Goal: Check status: Check status

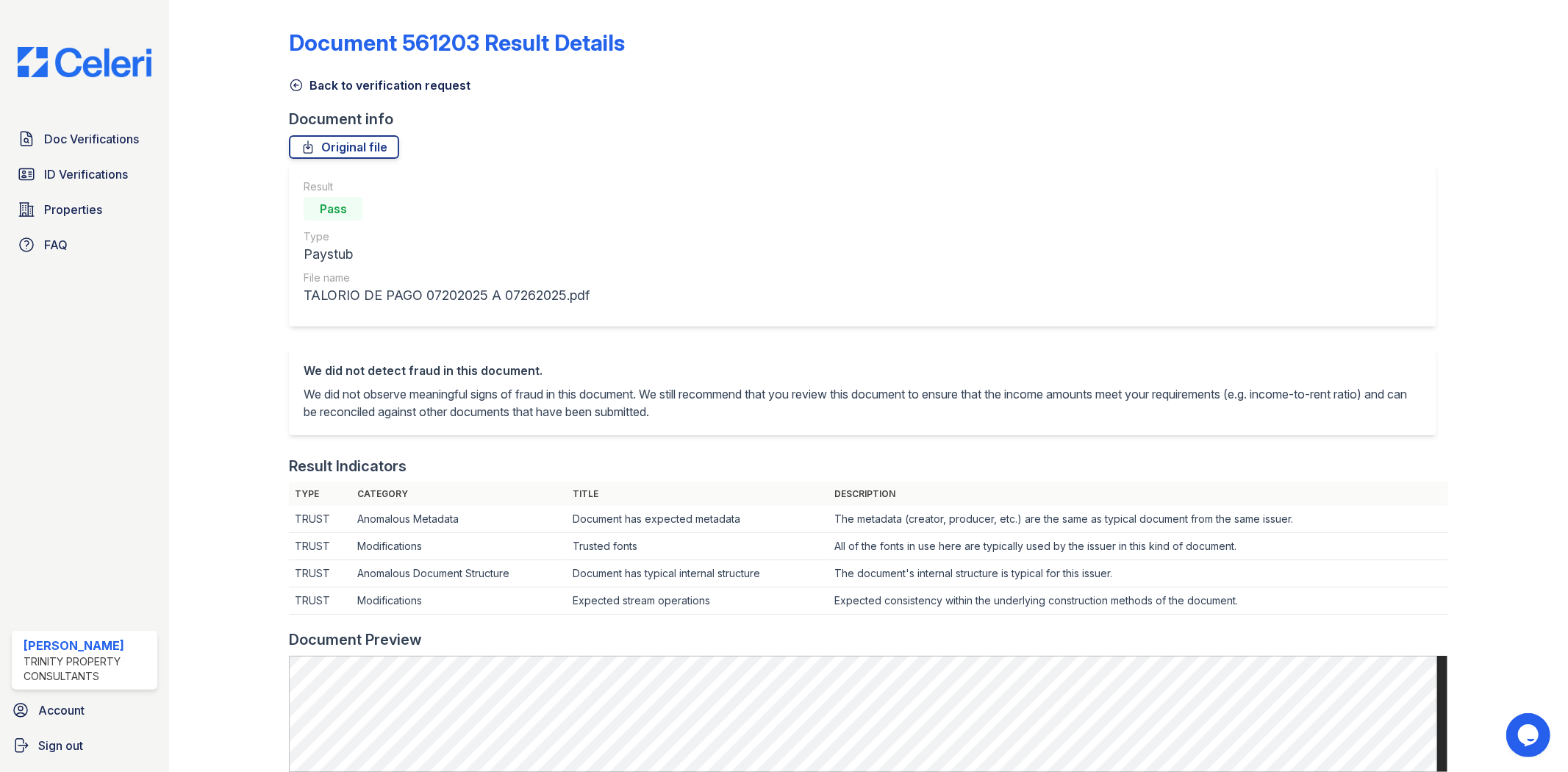
click at [298, 85] on icon at bounding box center [296, 85] width 15 height 15
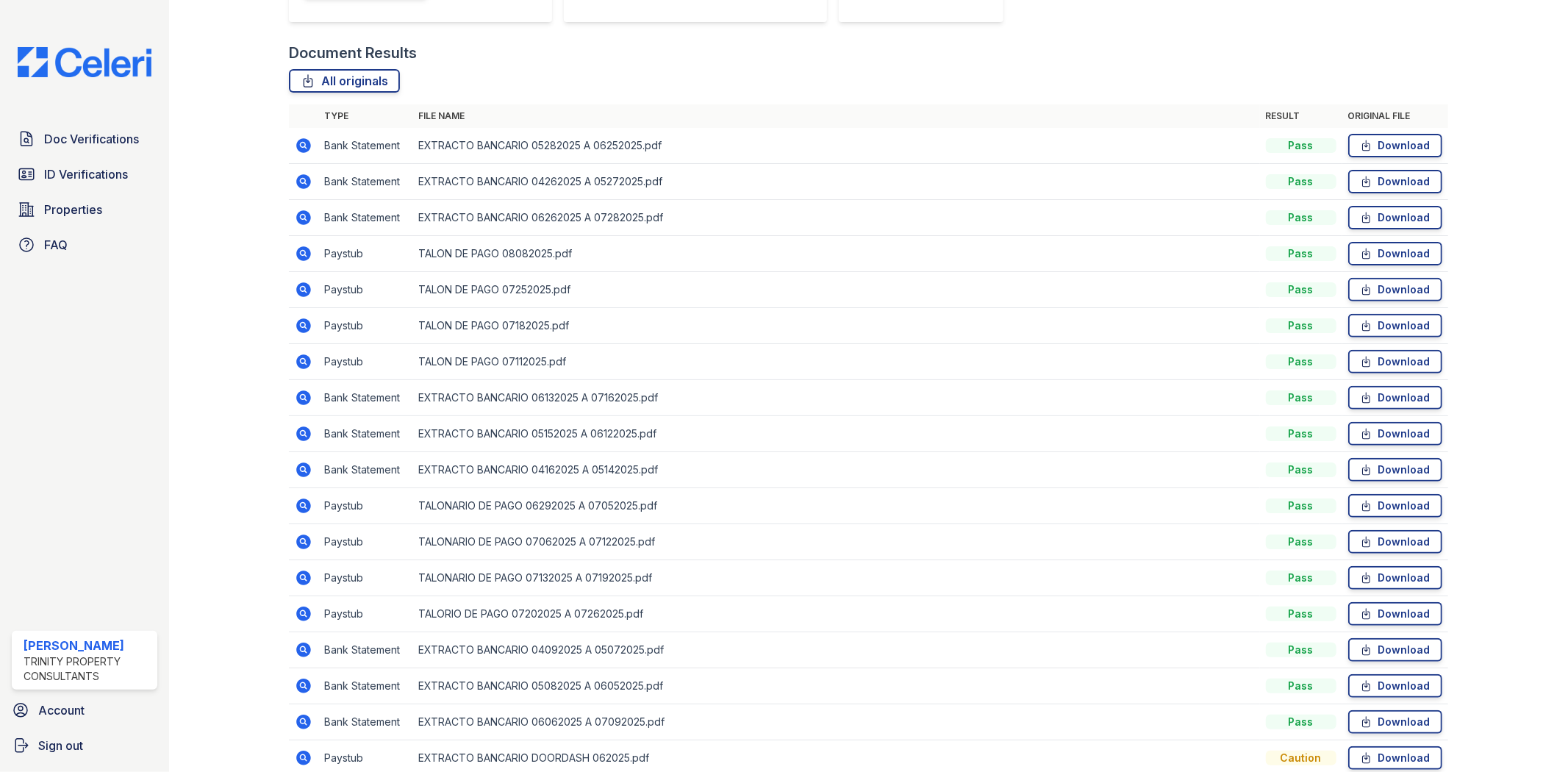
scroll to position [408, 0]
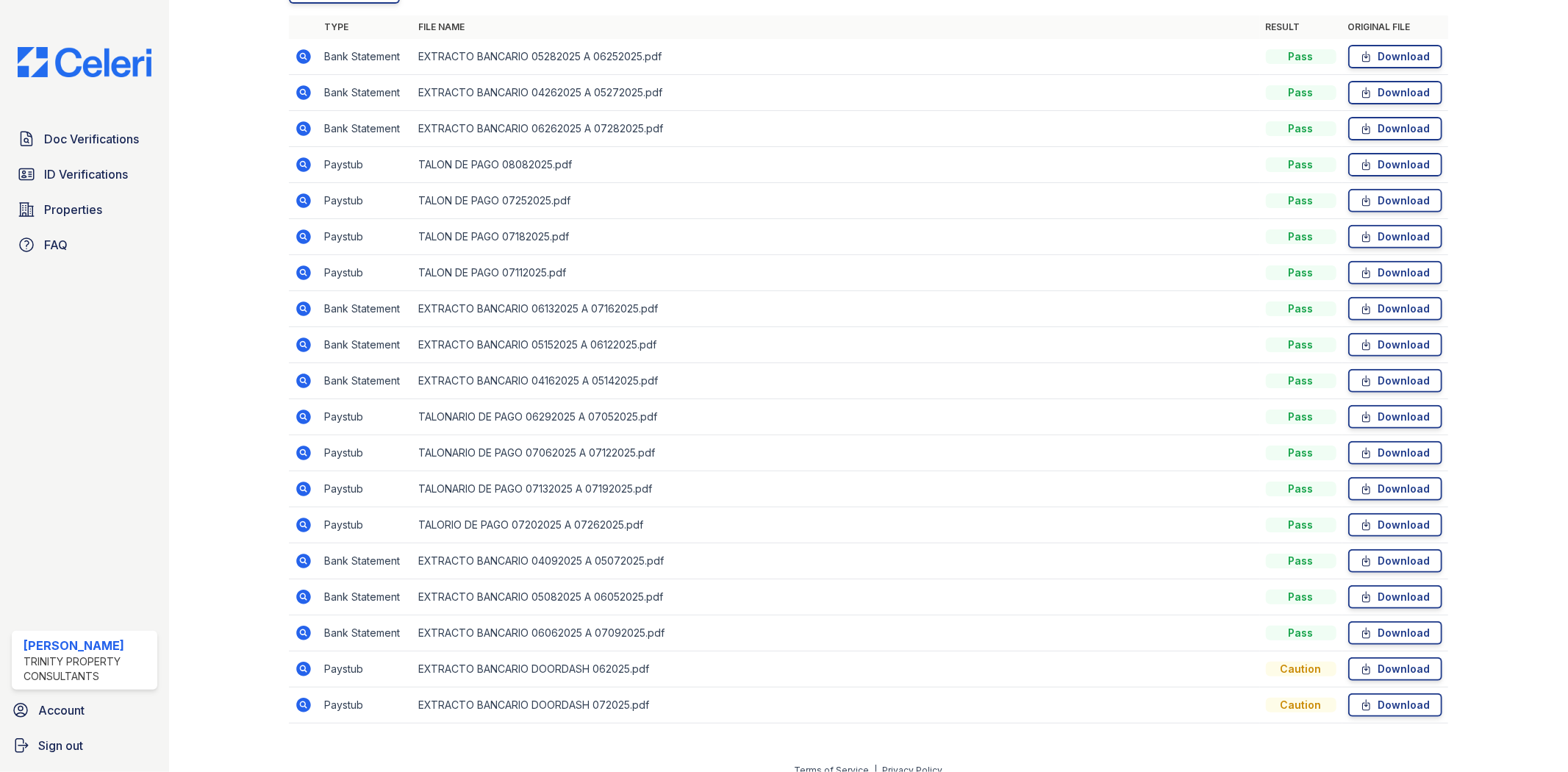
click at [304, 487] on icon at bounding box center [303, 489] width 18 height 18
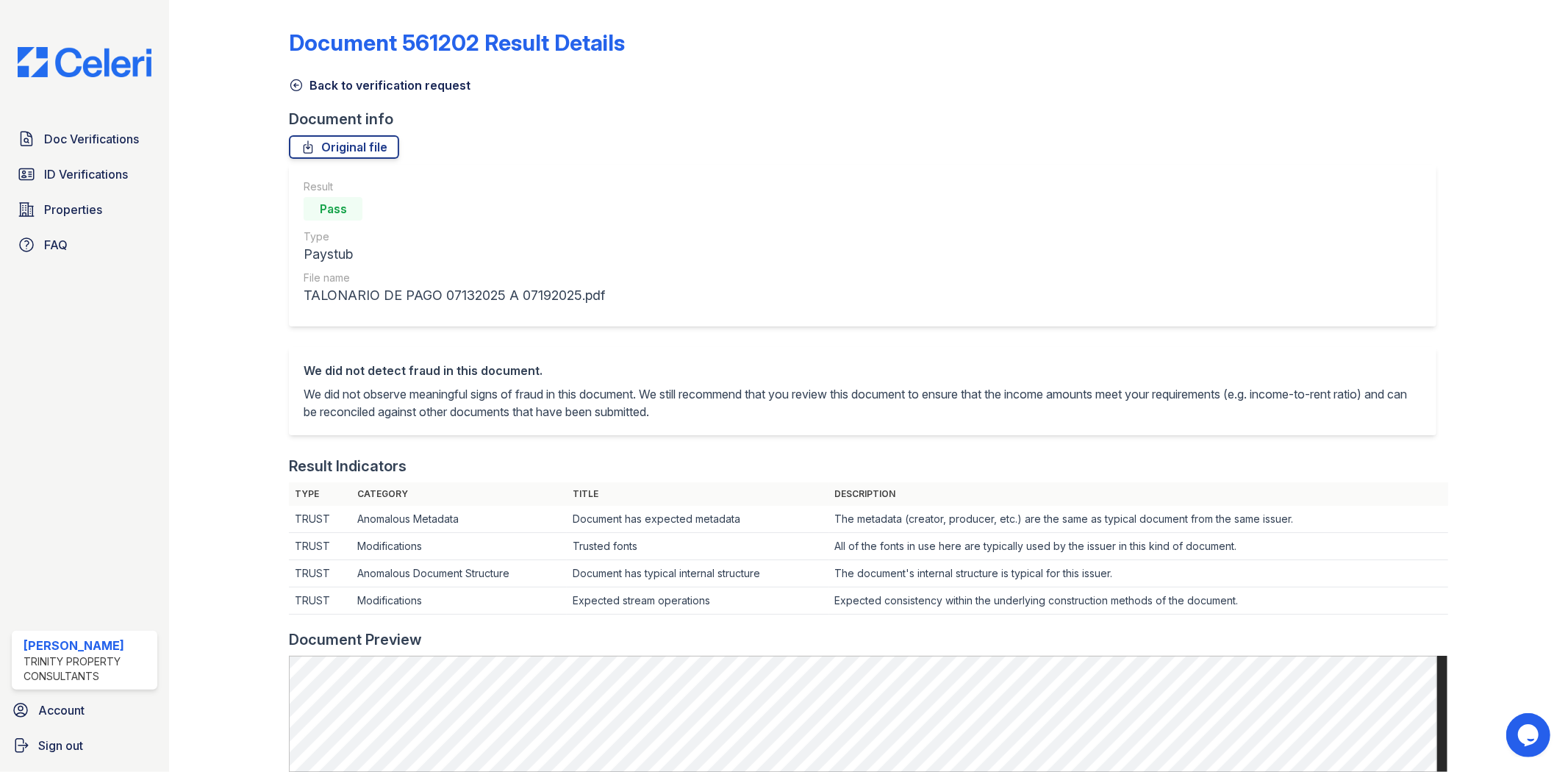
click at [294, 81] on icon at bounding box center [296, 85] width 15 height 15
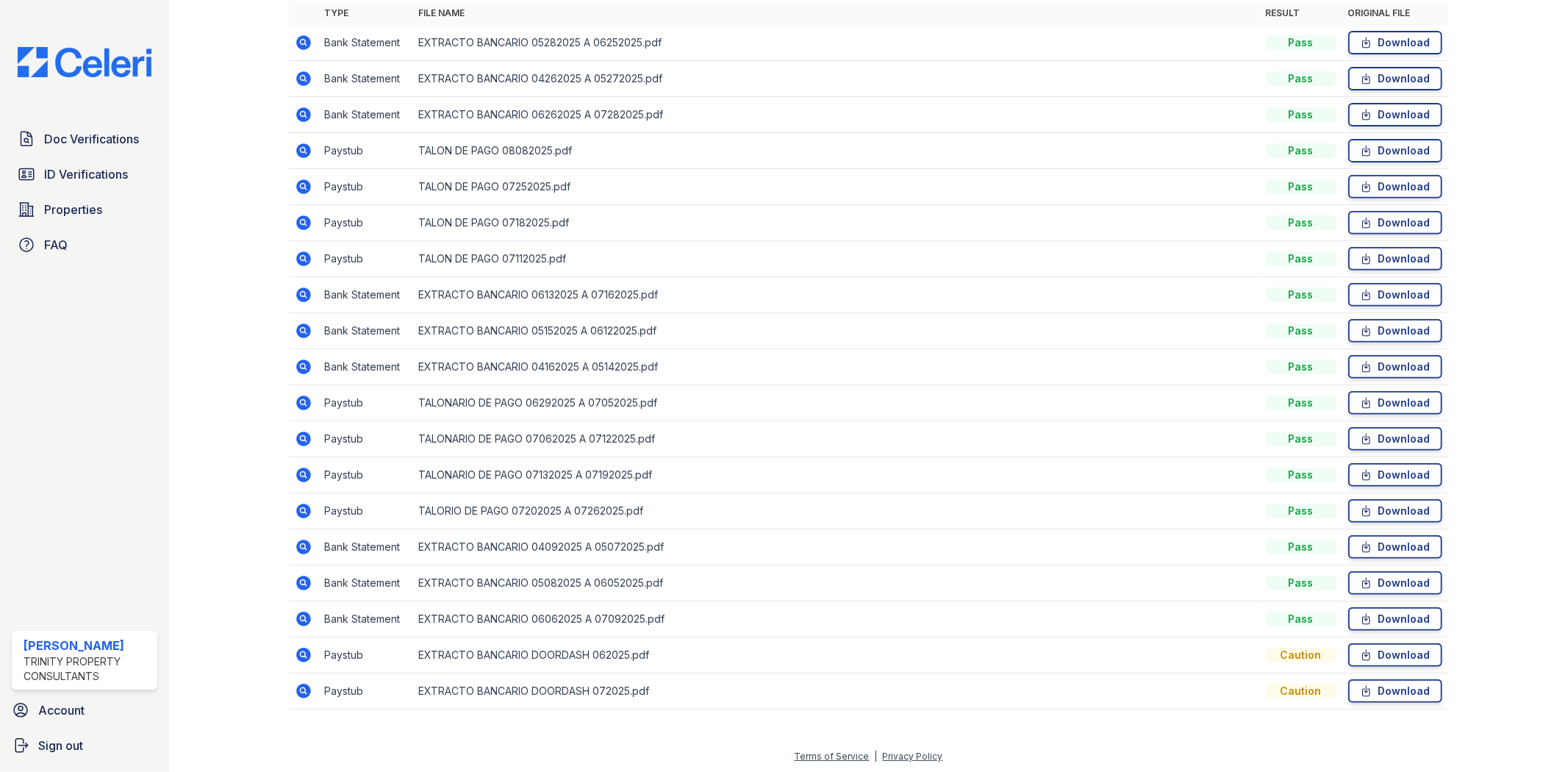
scroll to position [424, 0]
click at [303, 436] on icon at bounding box center [303, 435] width 4 height 4
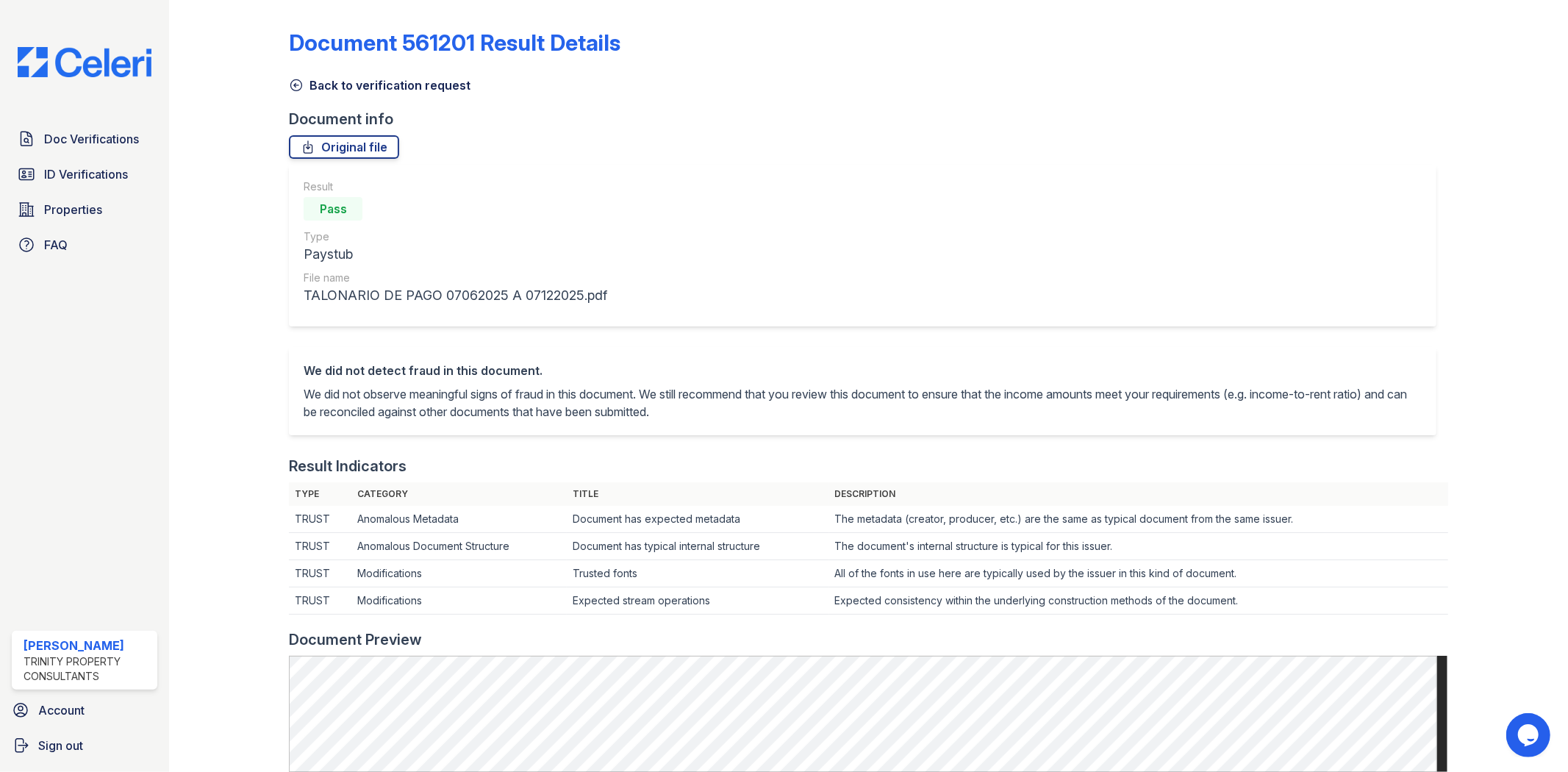
click at [298, 82] on icon at bounding box center [296, 85] width 15 height 15
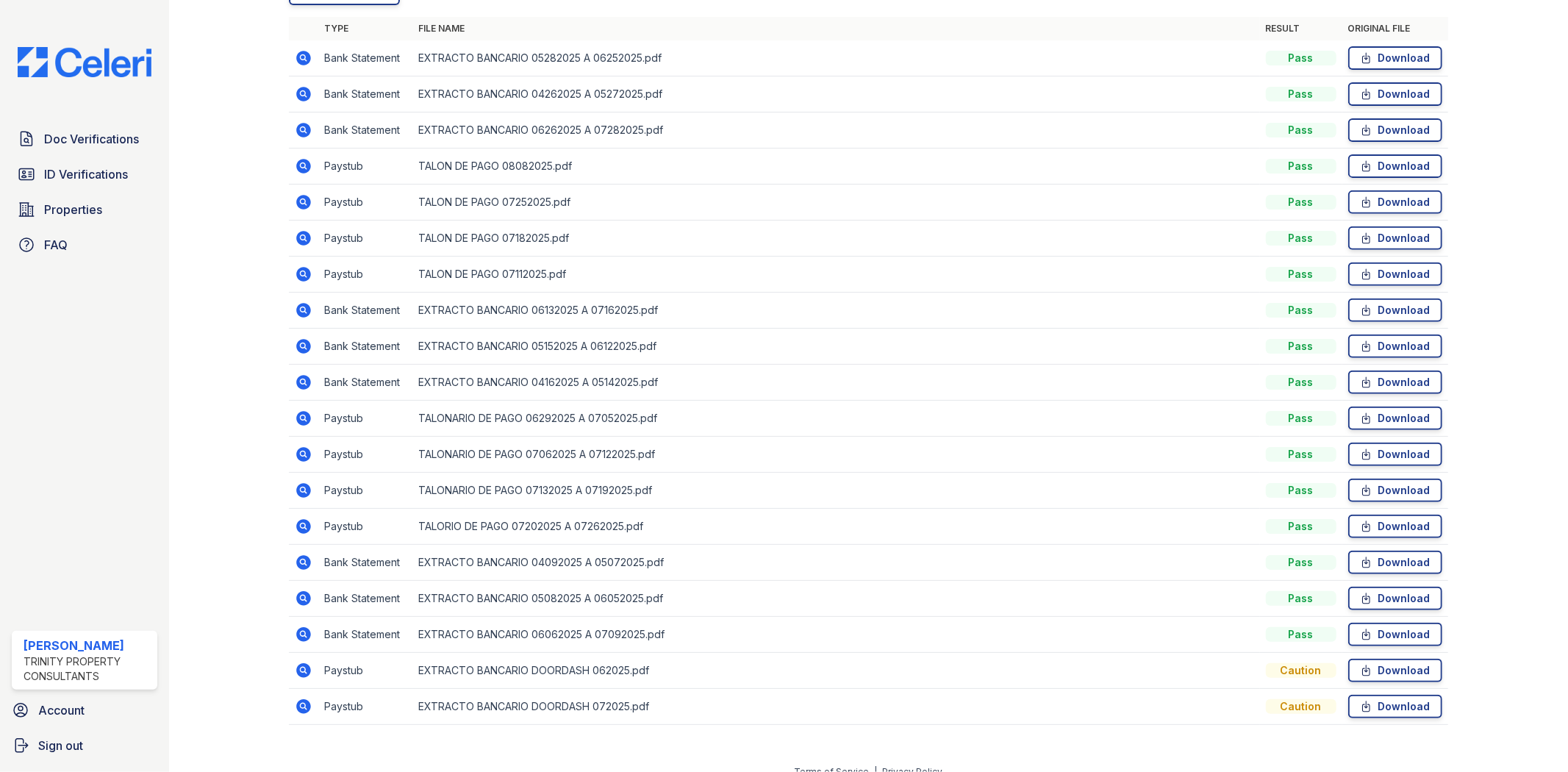
scroll to position [408, 0]
click at [303, 415] on icon at bounding box center [303, 415] width 4 height 4
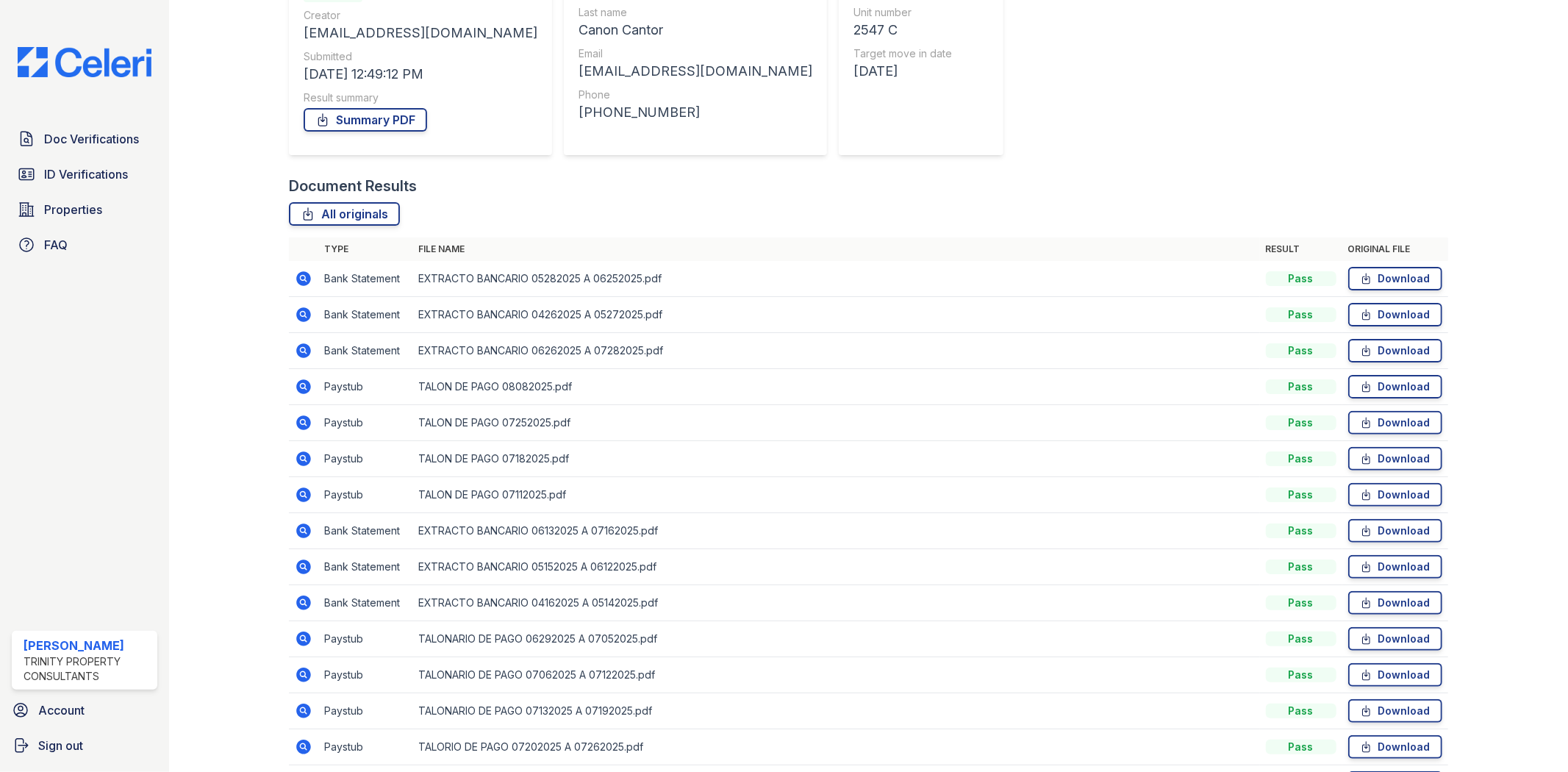
scroll to position [326, 0]
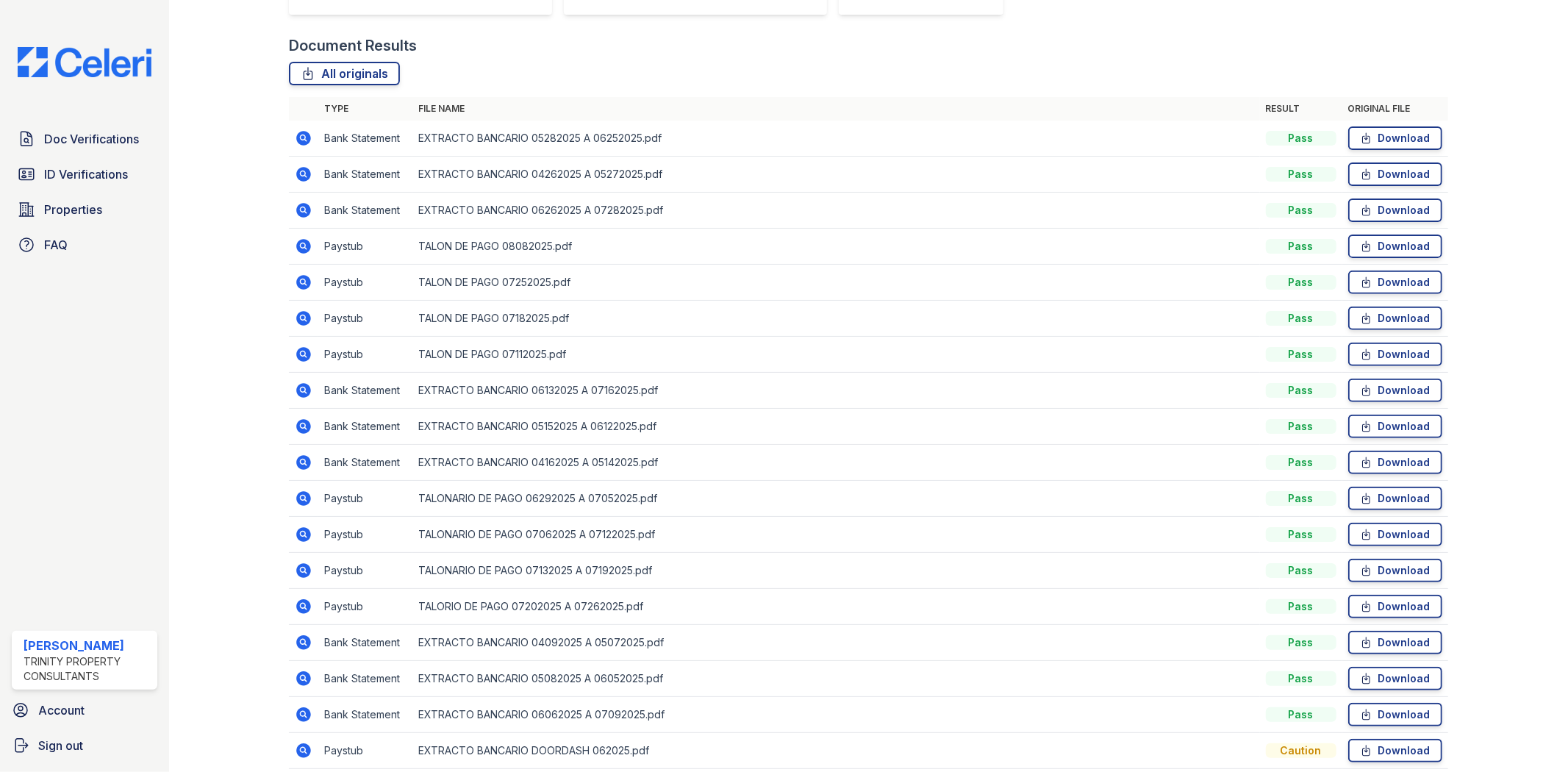
click at [303, 536] on icon at bounding box center [304, 534] width 15 height 15
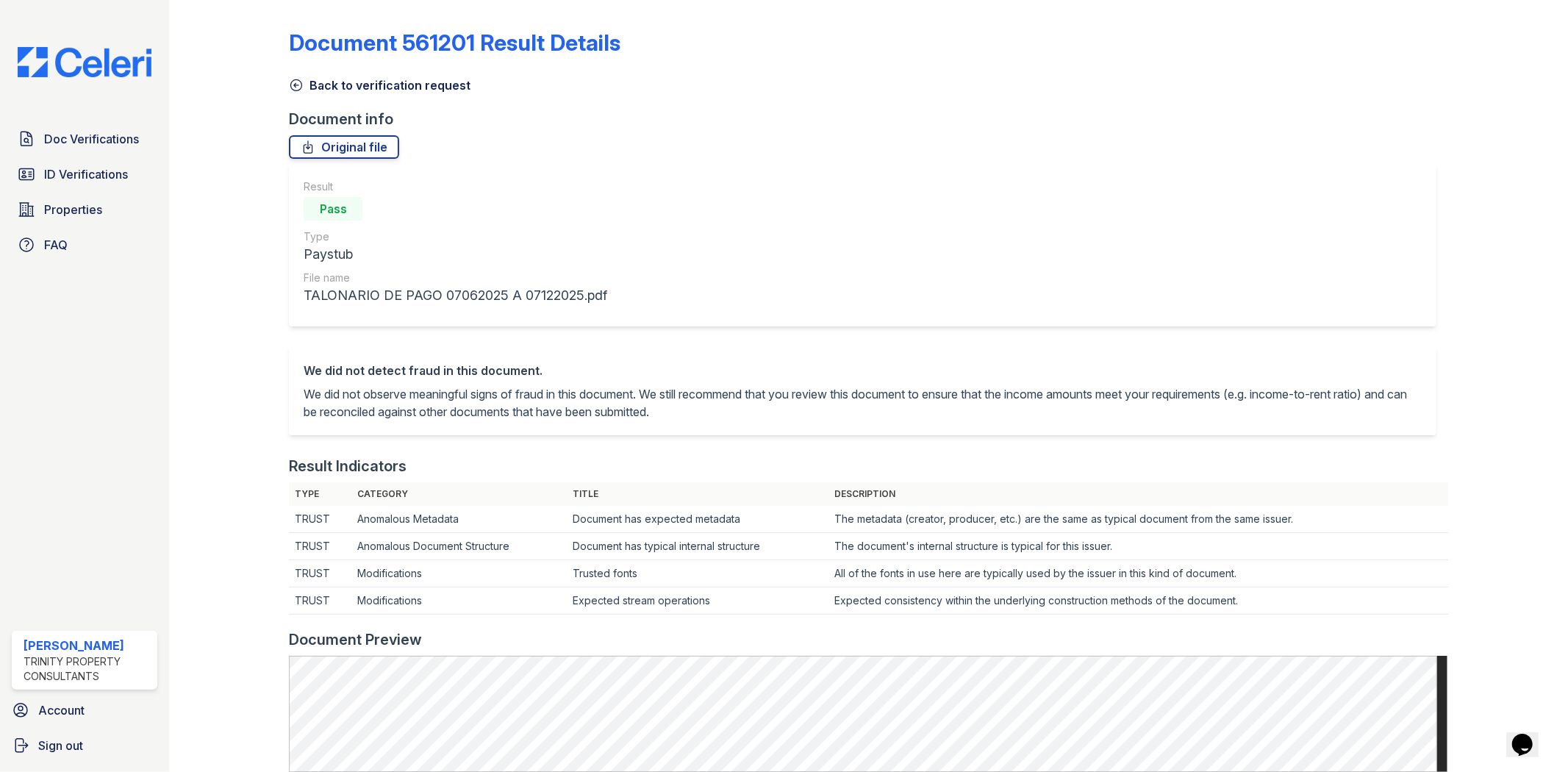
click at [296, 83] on icon at bounding box center [296, 85] width 15 height 15
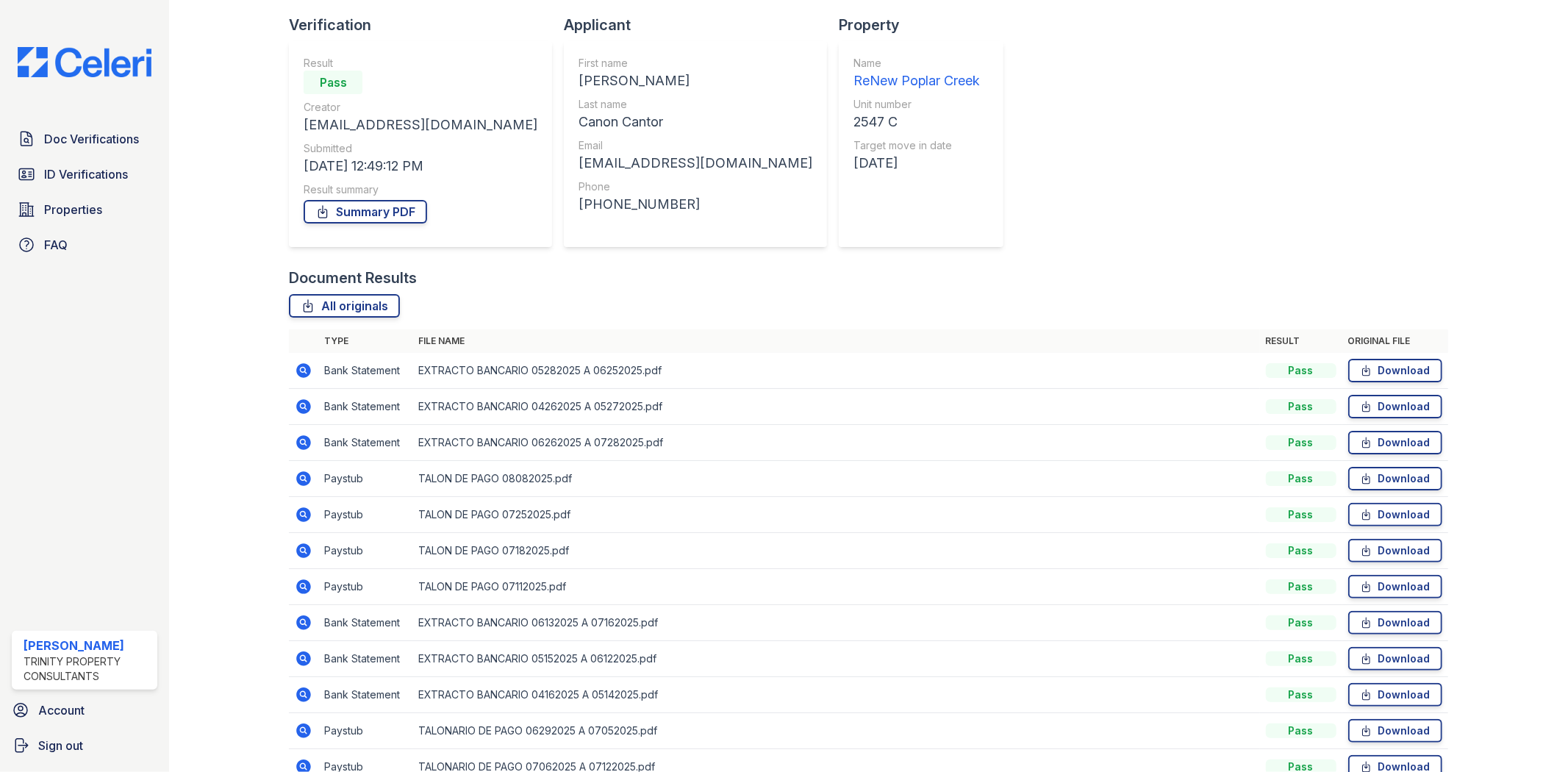
scroll to position [245, 0]
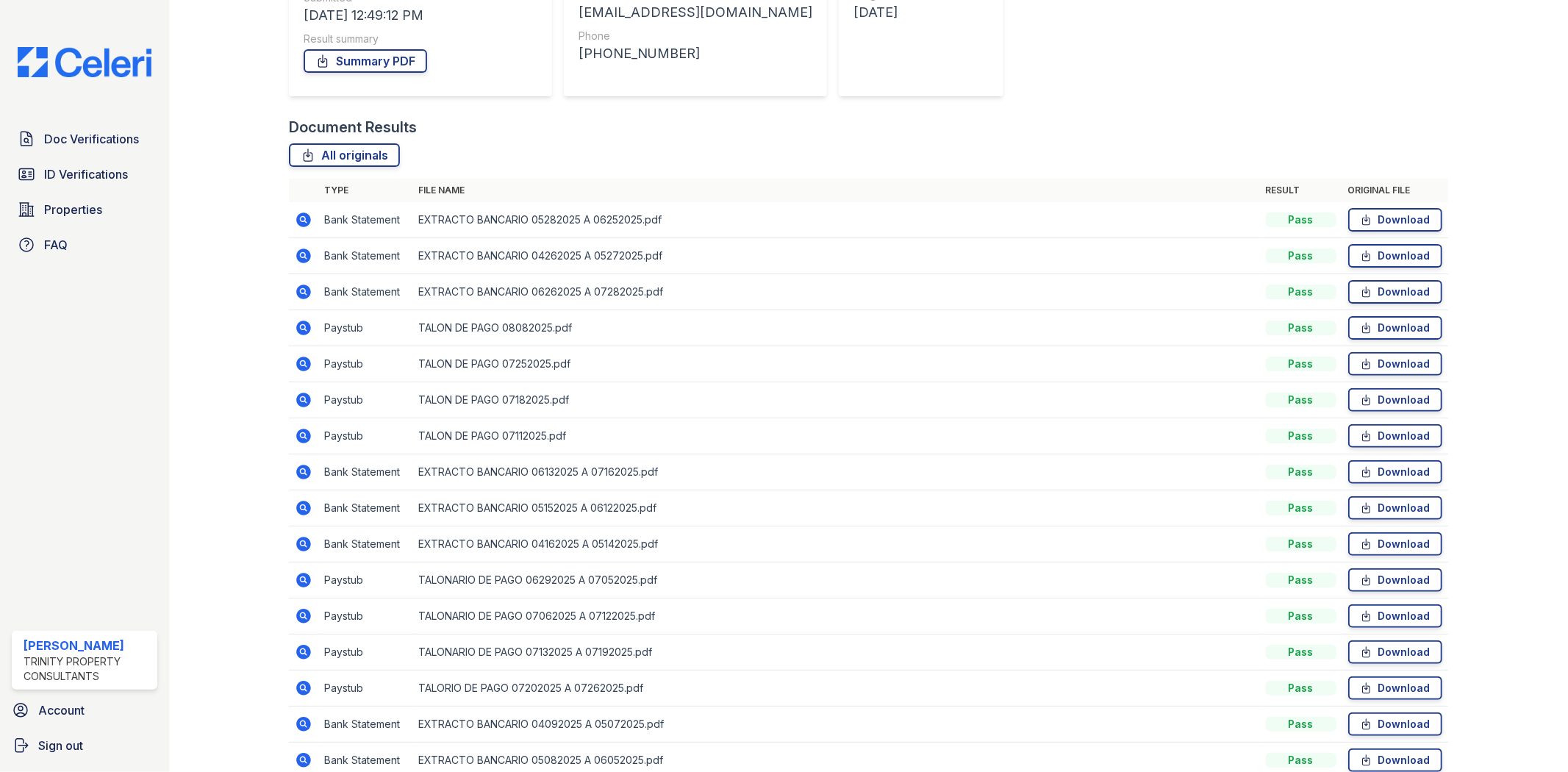
click at [302, 648] on icon at bounding box center [304, 652] width 15 height 15
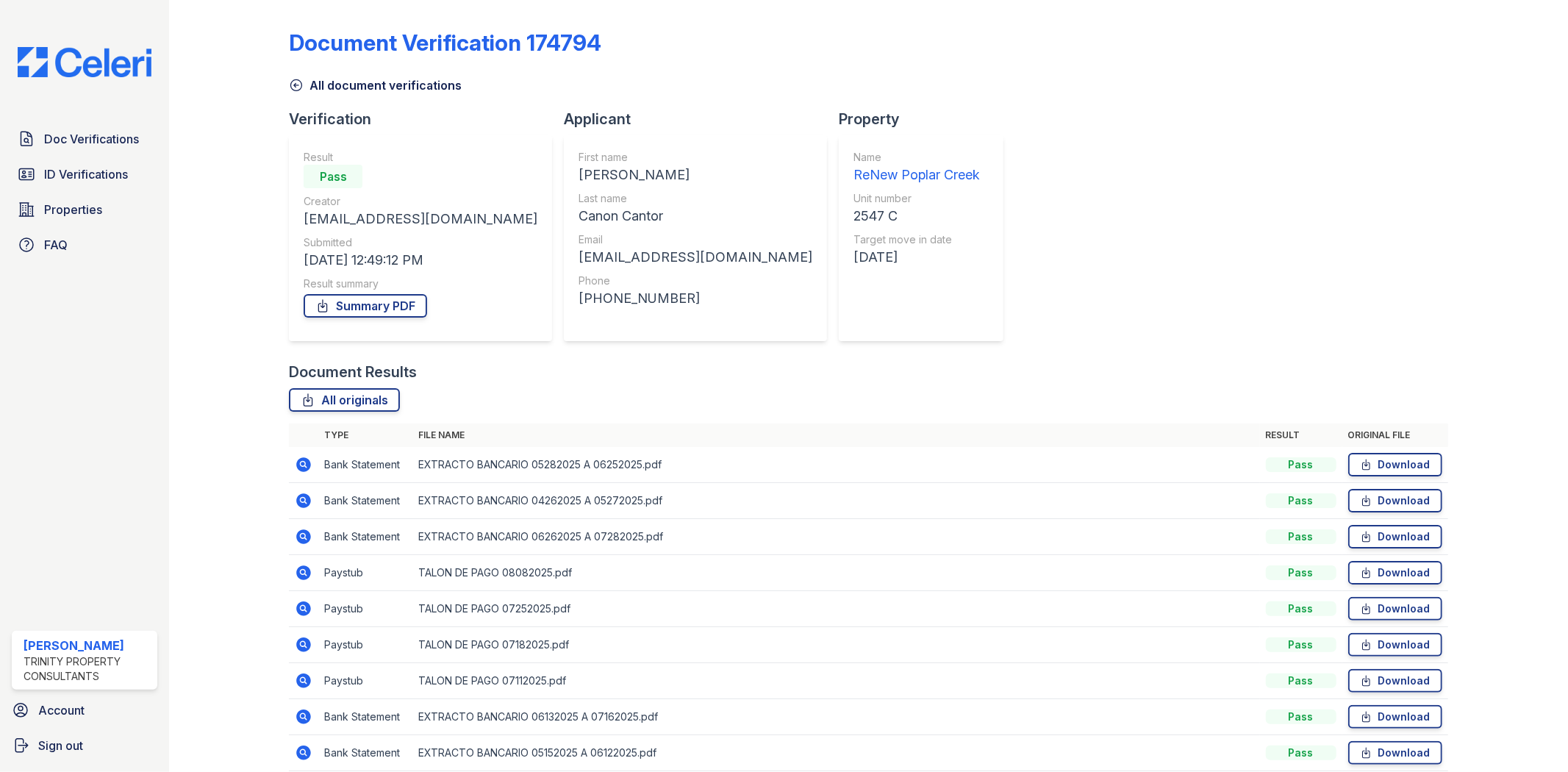
scroll to position [82, 0]
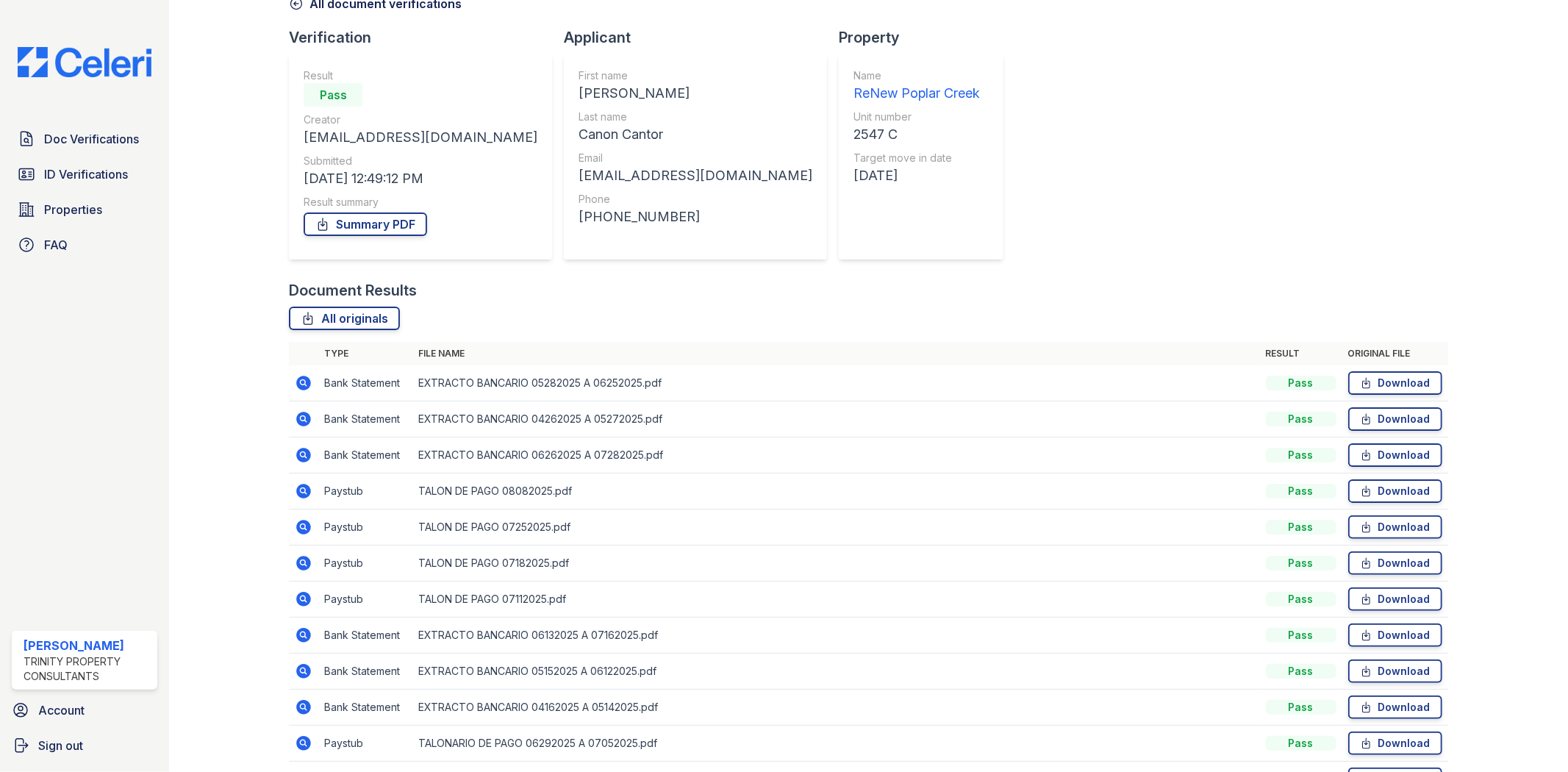
click at [301, 598] on icon at bounding box center [303, 598] width 4 height 4
